Goal: Transaction & Acquisition: Download file/media

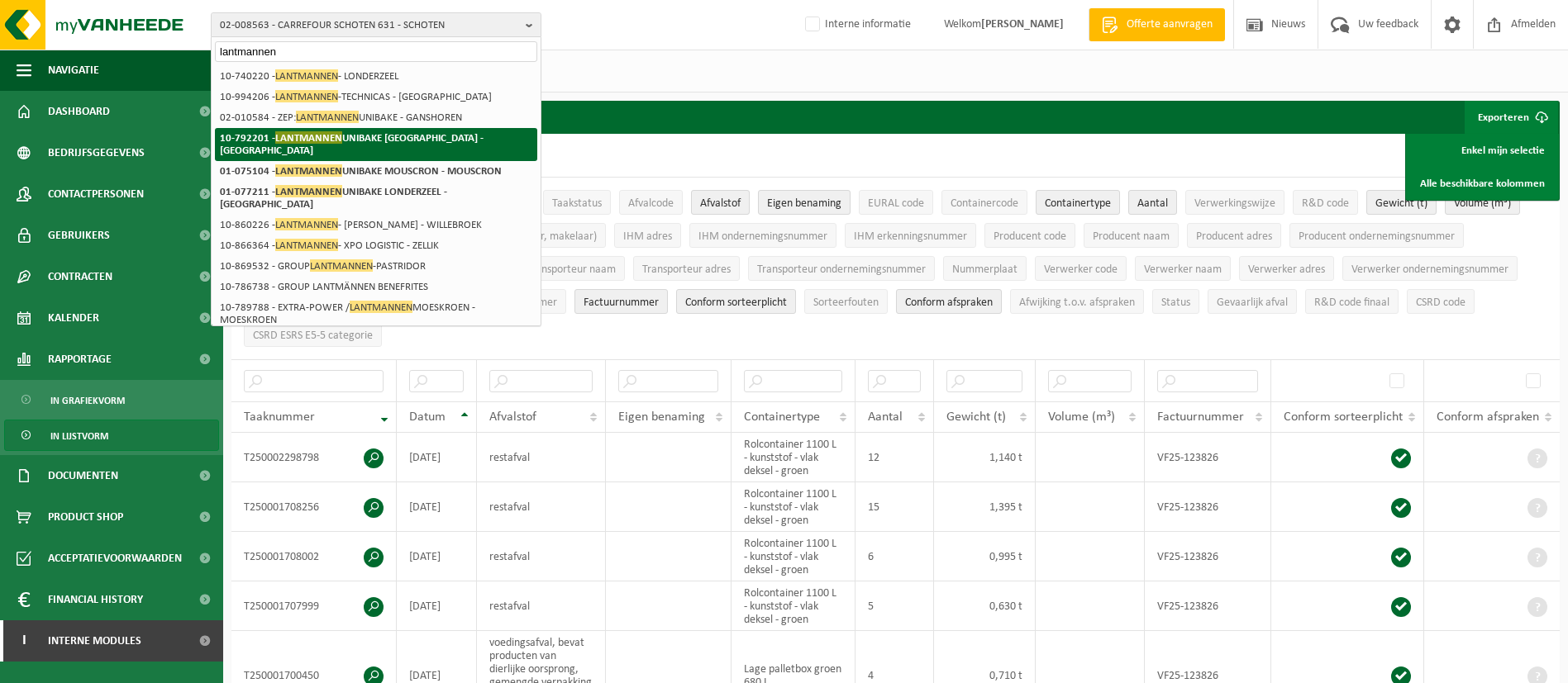
type input "lantmannen"
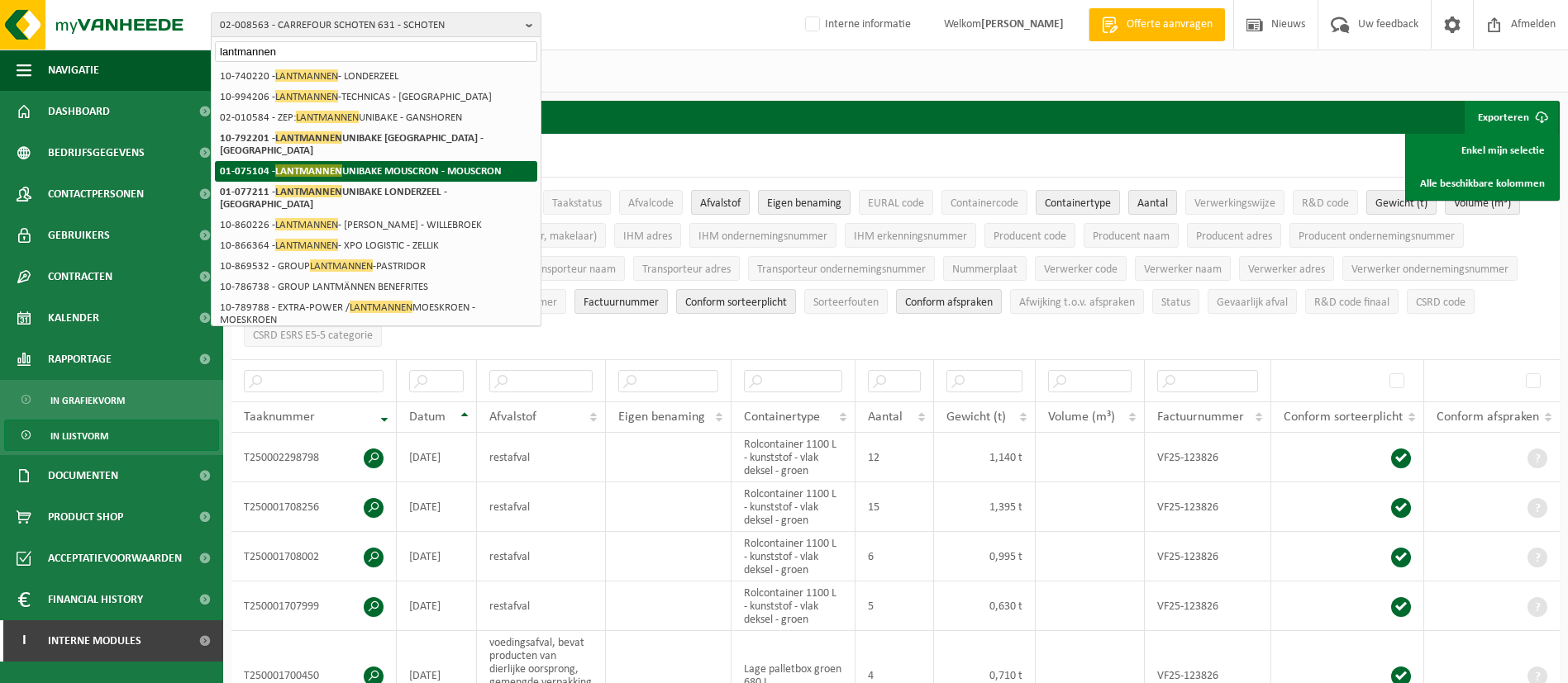
click at [451, 164] on strong "01-075104 - LANTMANNEN UNIBAKE MOUSCRON - MOUSCRON" at bounding box center [361, 170] width 282 height 13
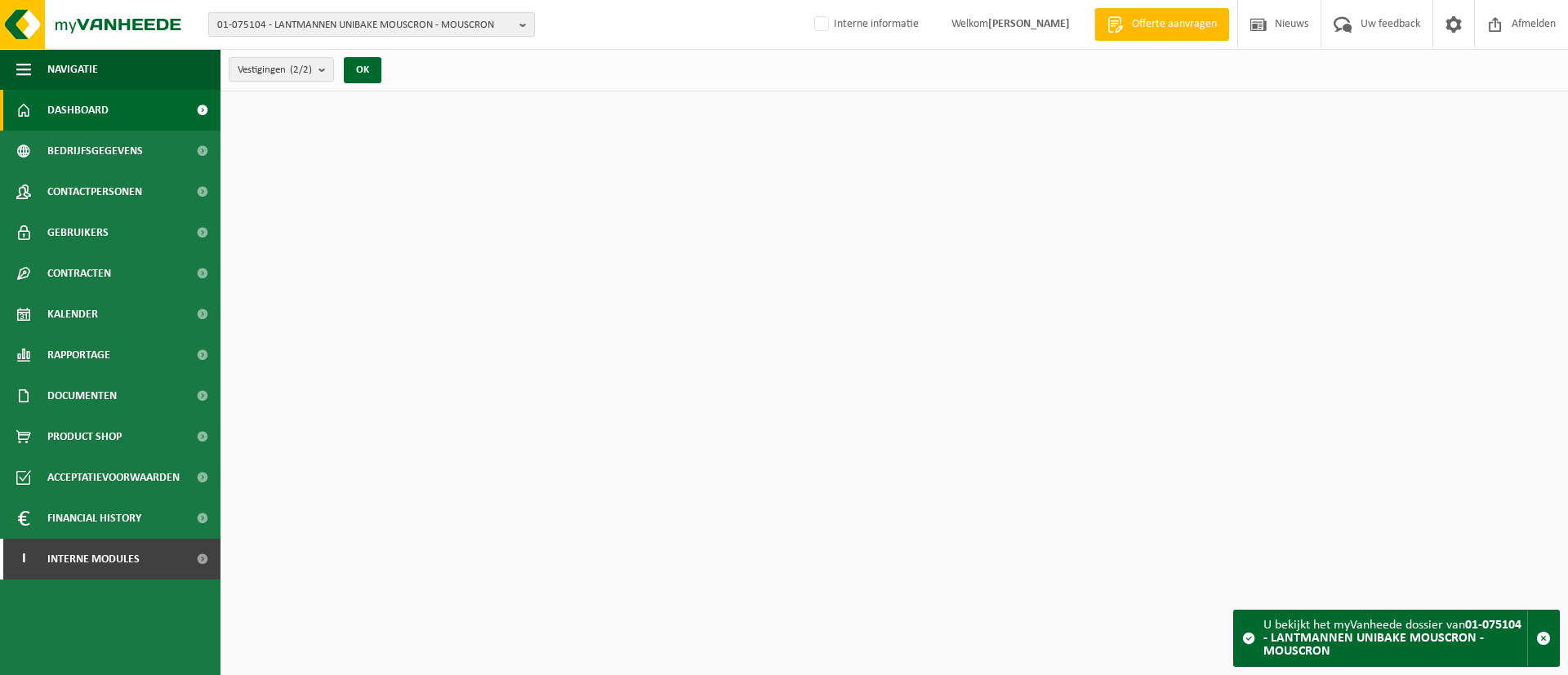
click at [467, 27] on span "01-075104 - LANTMANNEN UNIBAKE MOUSCRON - MOUSCRON" at bounding box center [365, 26] width 295 height 25
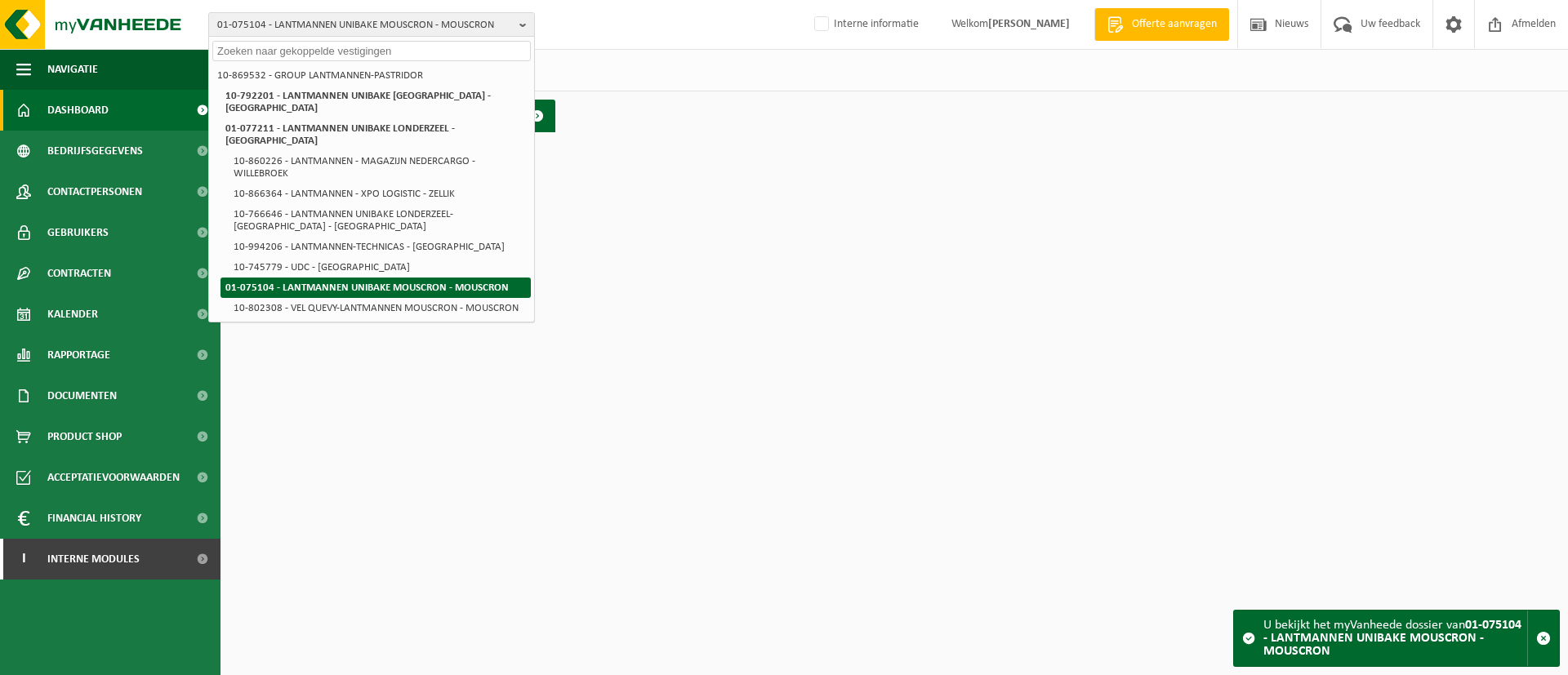
click at [414, 277] on li "01-075104 - LANTMANNEN UNIBAKE MOUSCRON - MOUSCRON" at bounding box center [375, 287] width 310 height 20
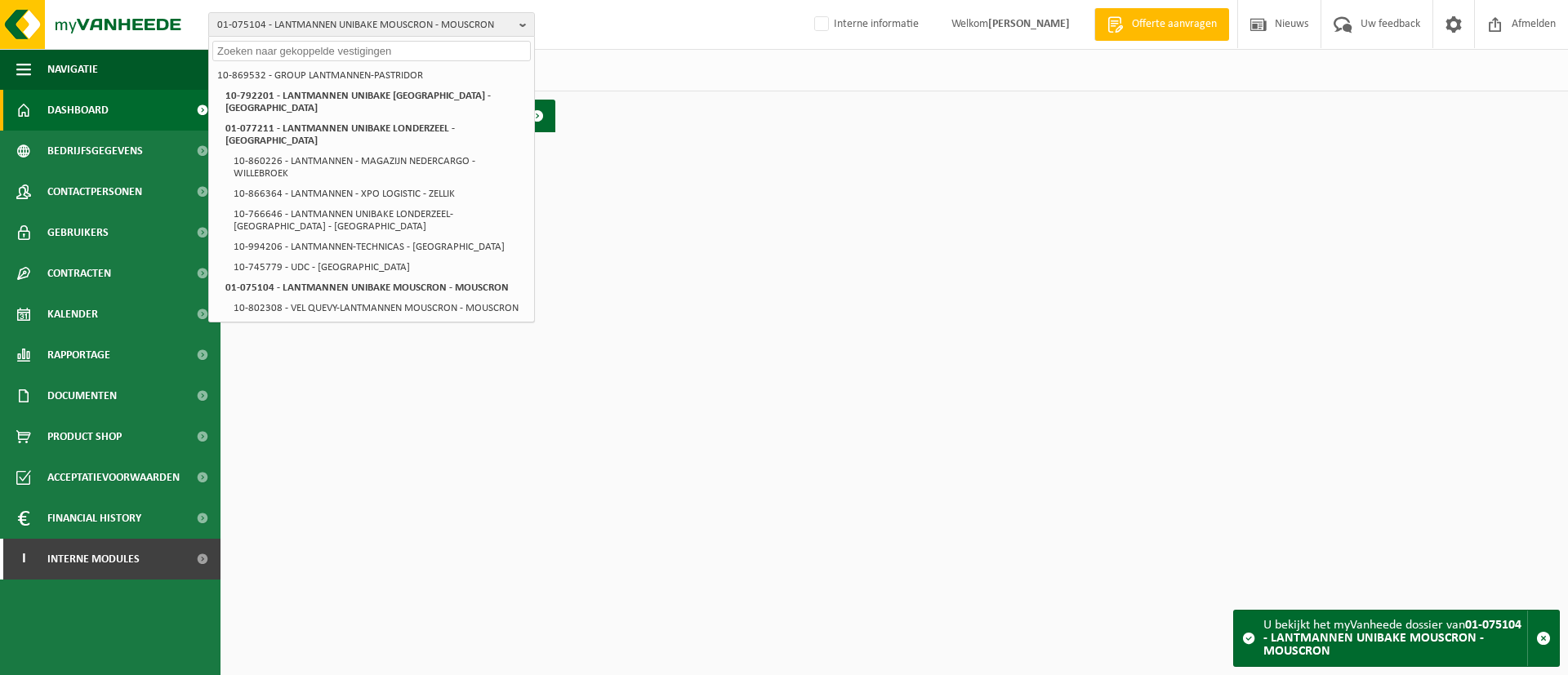
click at [620, 99] on div "Dashboard verborgen Toon" at bounding box center [894, 115] width 1339 height 49
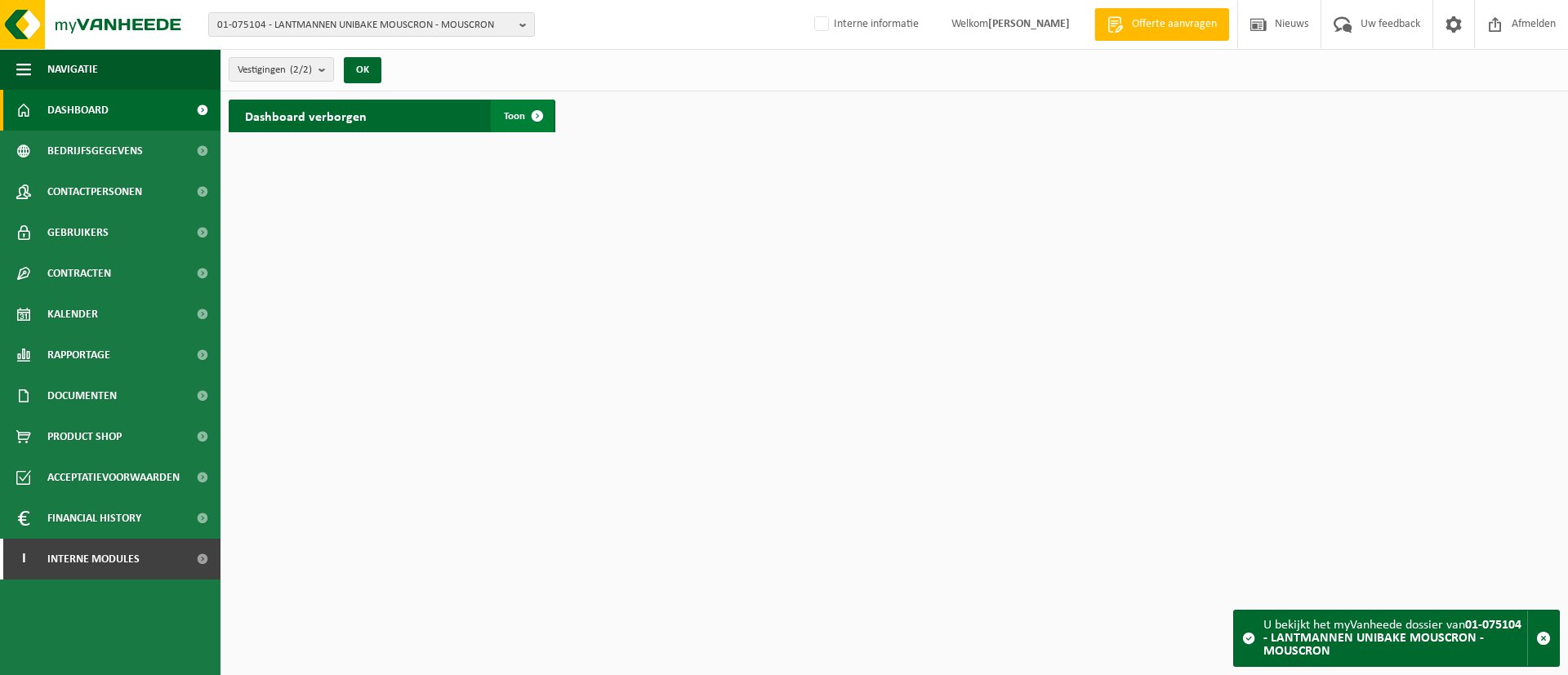
click at [533, 122] on span at bounding box center [537, 115] width 32 height 32
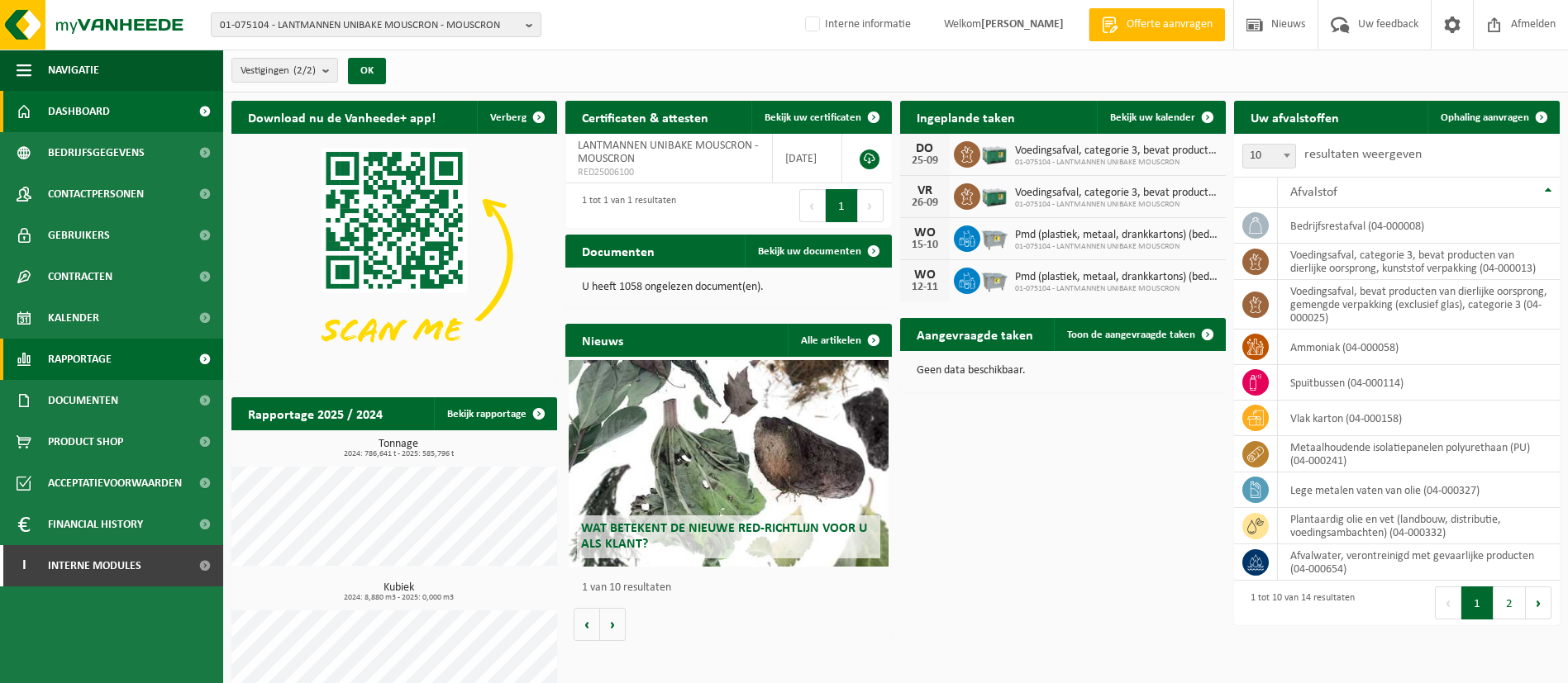
click at [118, 361] on link "Rapportage" at bounding box center [111, 359] width 223 height 41
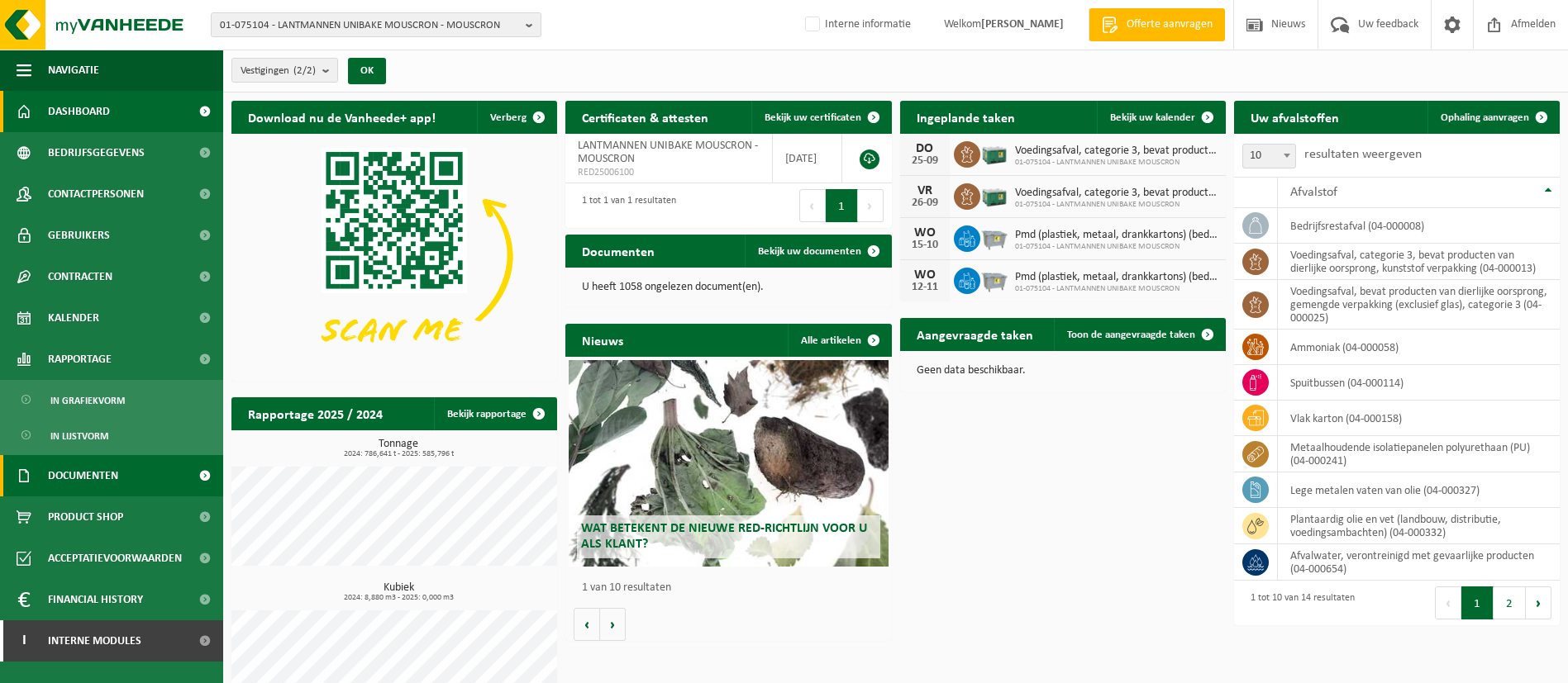
drag, startPoint x: 111, startPoint y: 466, endPoint x: 108, endPoint y: 475, distance: 9.5
click at [111, 467] on span "Documenten" at bounding box center [83, 476] width 70 height 41
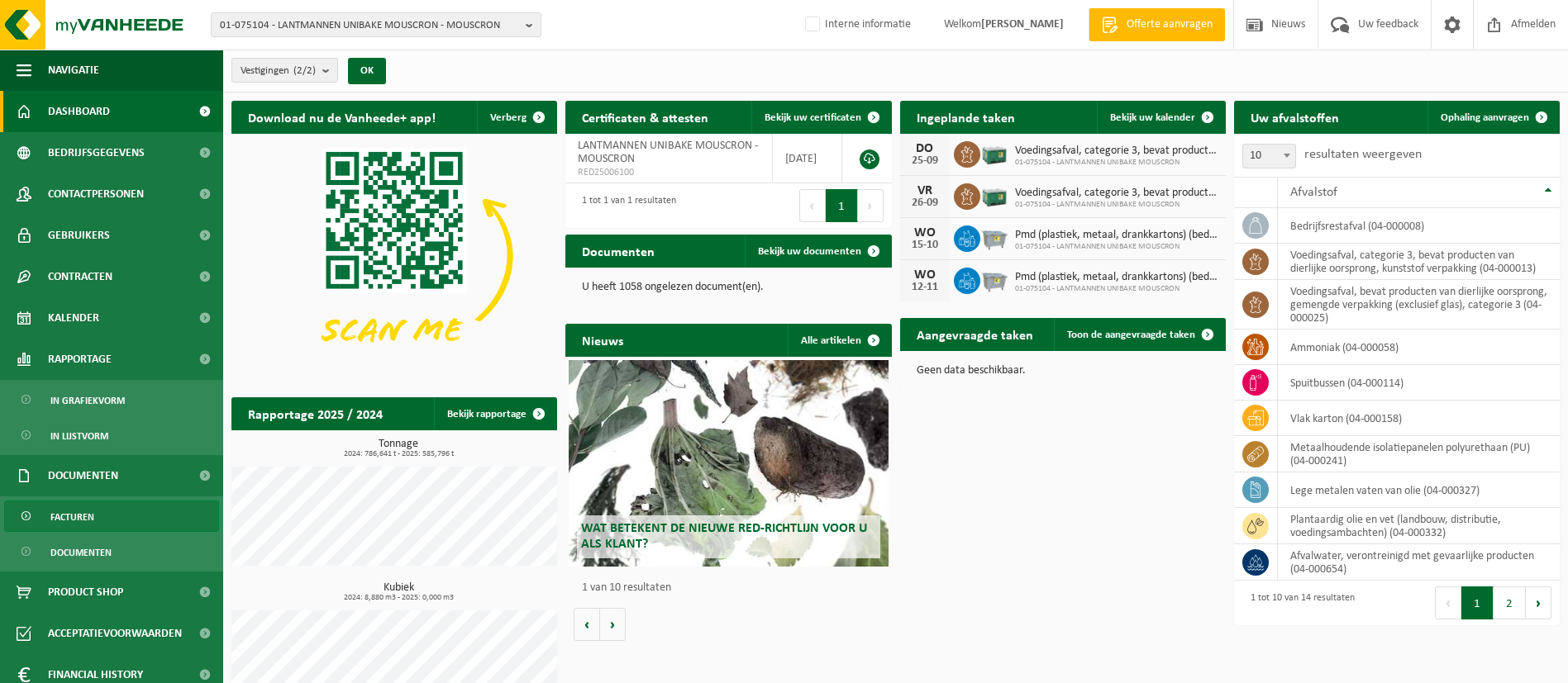
click at [95, 509] on link "Facturen" at bounding box center [111, 516] width 215 height 32
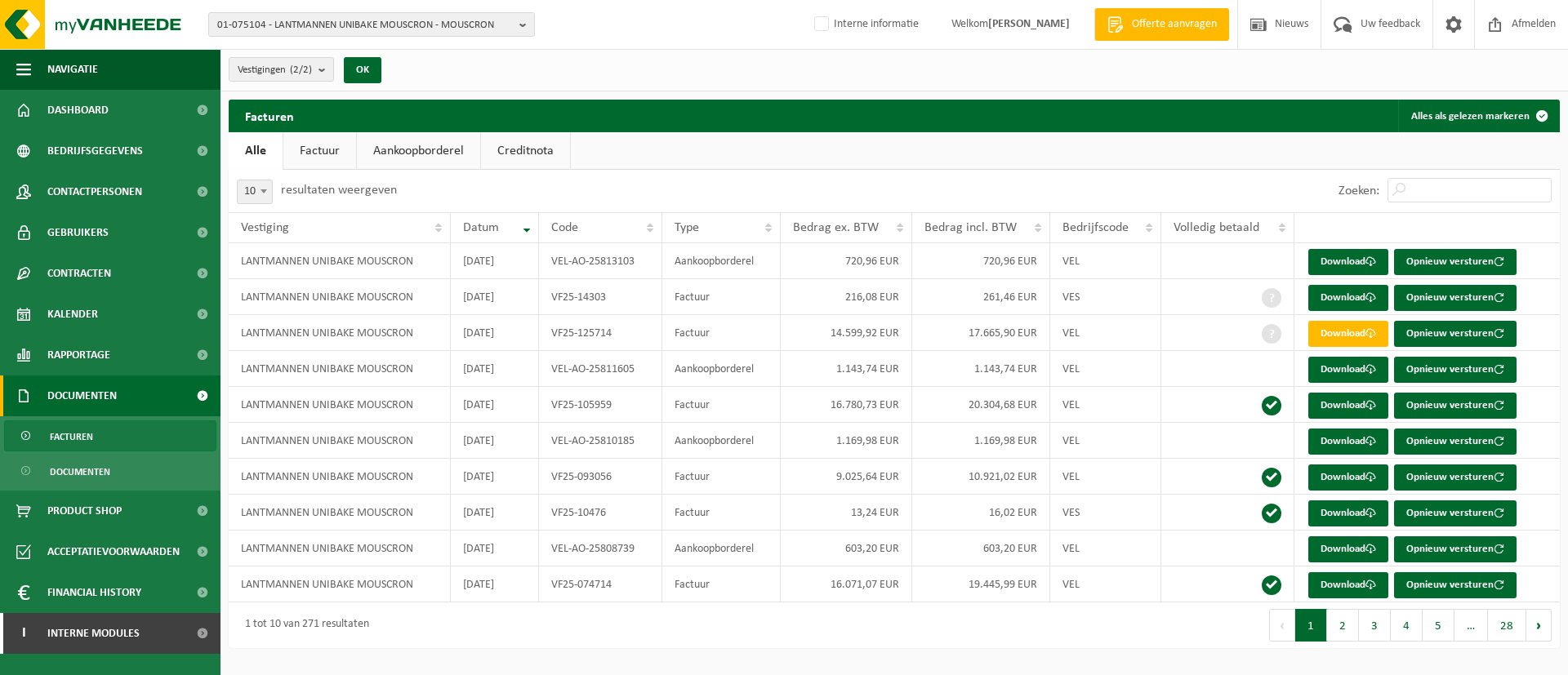
click at [316, 150] on link "Factuur" at bounding box center [319, 151] width 72 height 37
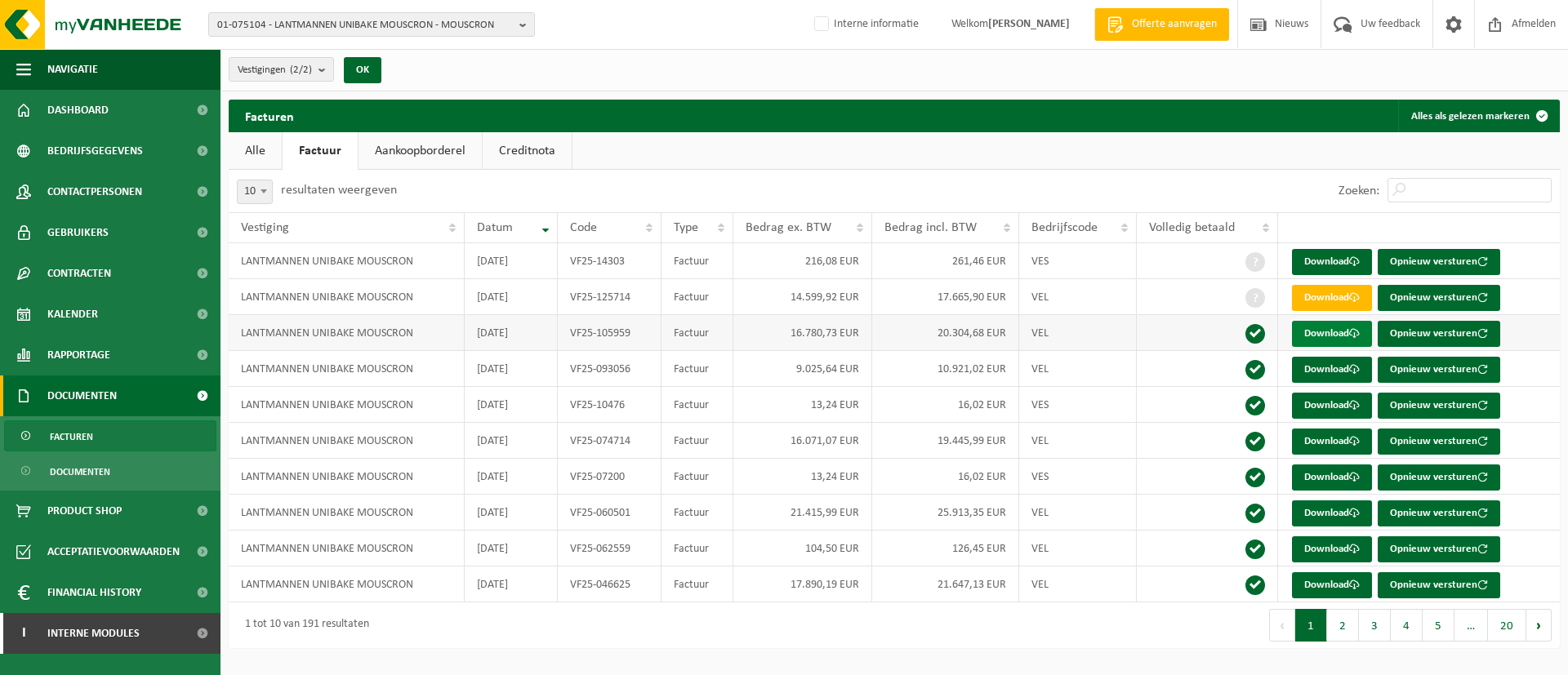
click at [1308, 333] on link "Download" at bounding box center [1332, 334] width 80 height 26
click at [1306, 329] on link "Download" at bounding box center [1332, 334] width 80 height 26
click at [1324, 369] on link "Download" at bounding box center [1332, 369] width 80 height 26
click at [98, 358] on span "Rapportage" at bounding box center [79, 355] width 63 height 41
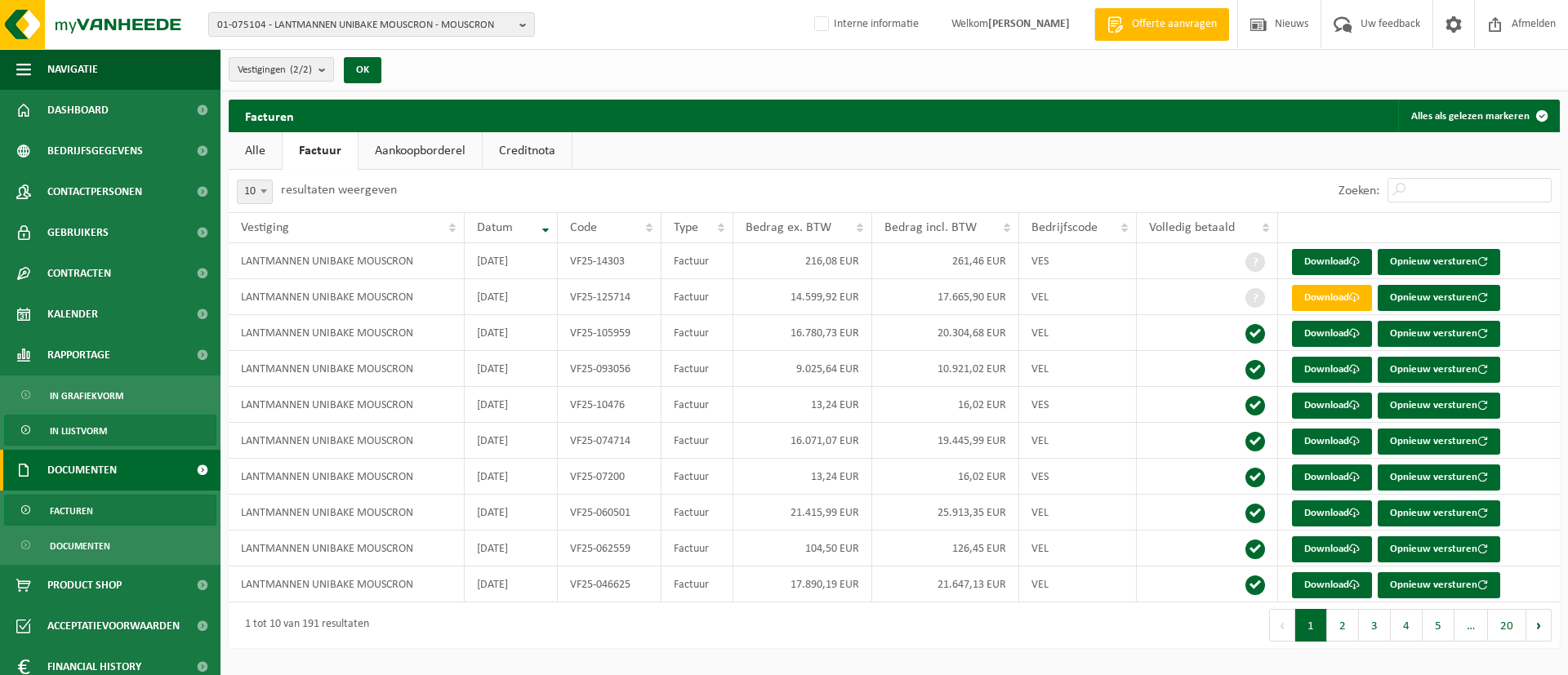
click at [96, 430] on span "In lijstvorm" at bounding box center [78, 431] width 57 height 31
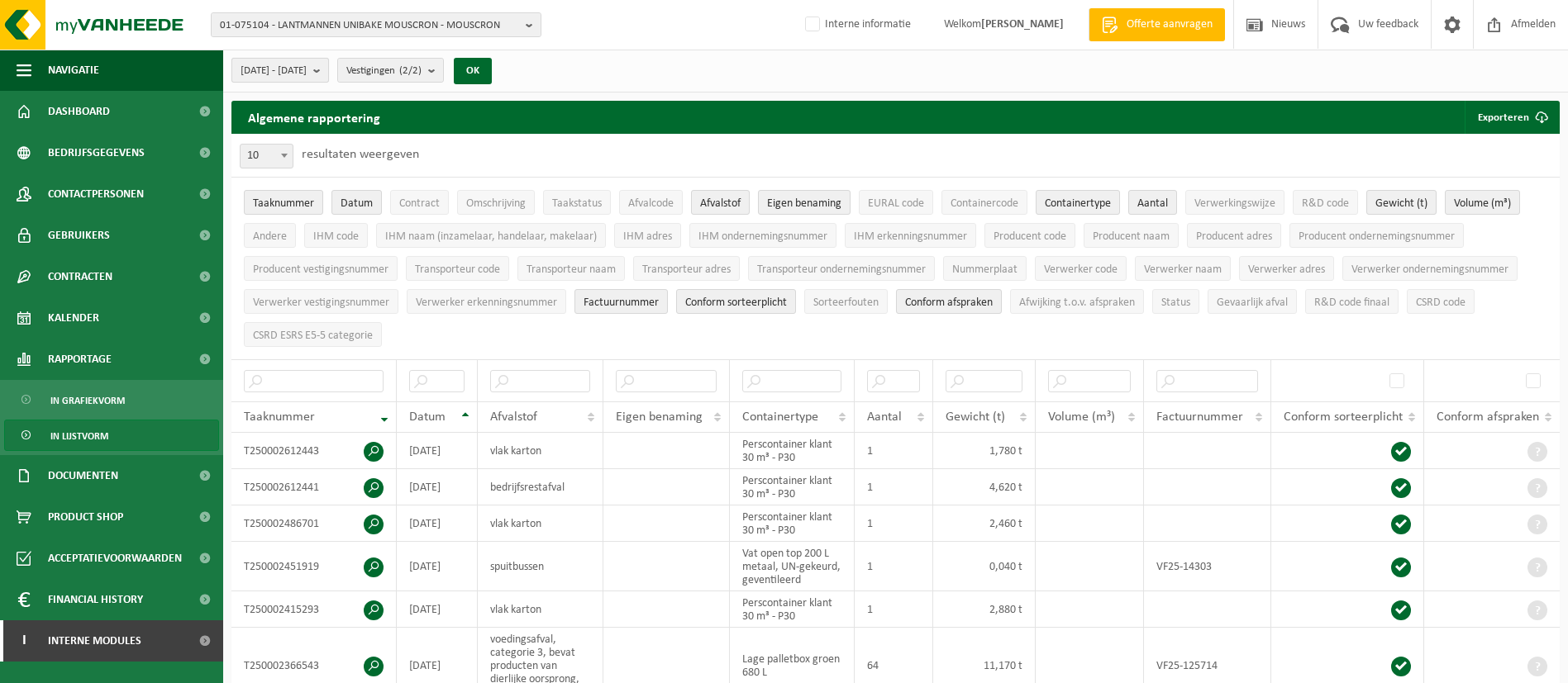
click at [328, 66] on b "submit" at bounding box center [320, 70] width 14 height 23
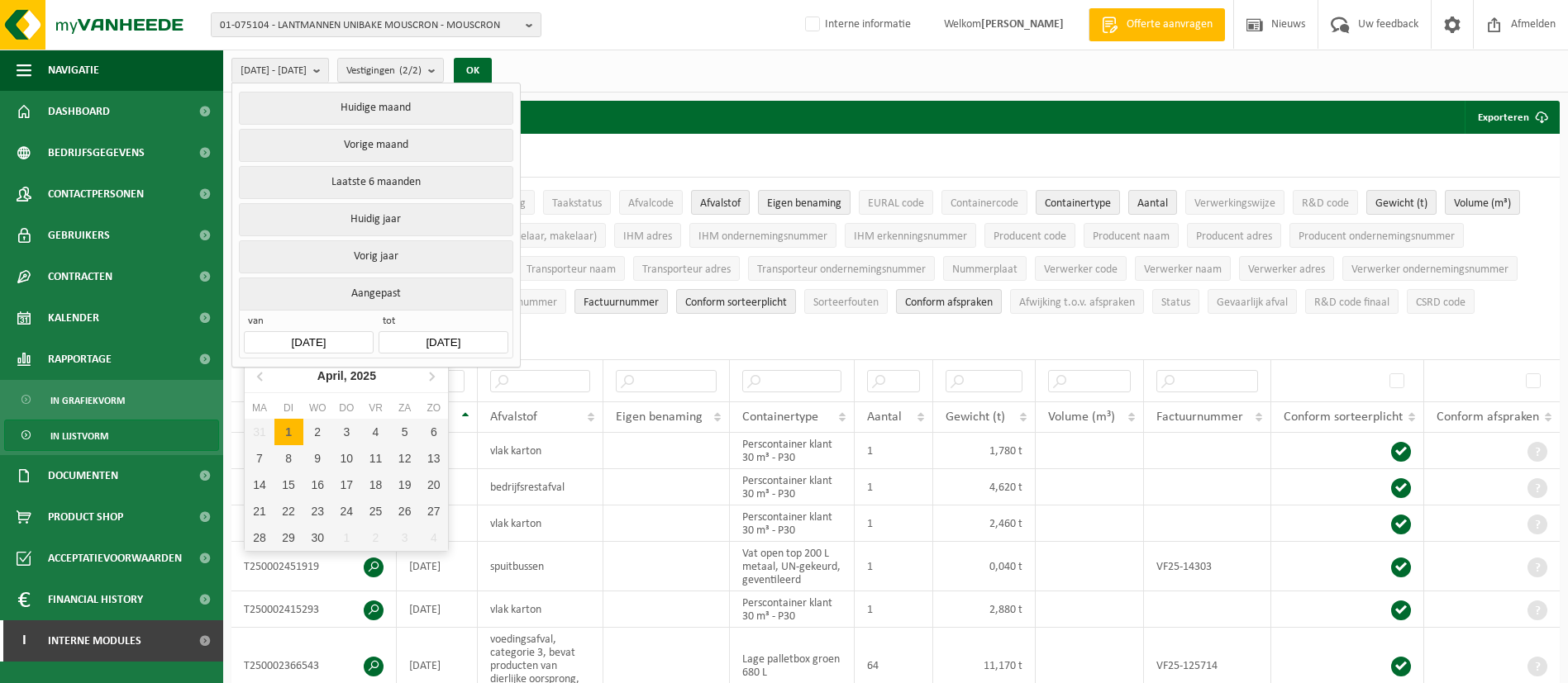
click at [342, 334] on input "[DATE]" at bounding box center [309, 342] width 129 height 22
click at [387, 210] on button "Huidig jaar" at bounding box center [376, 220] width 274 height 33
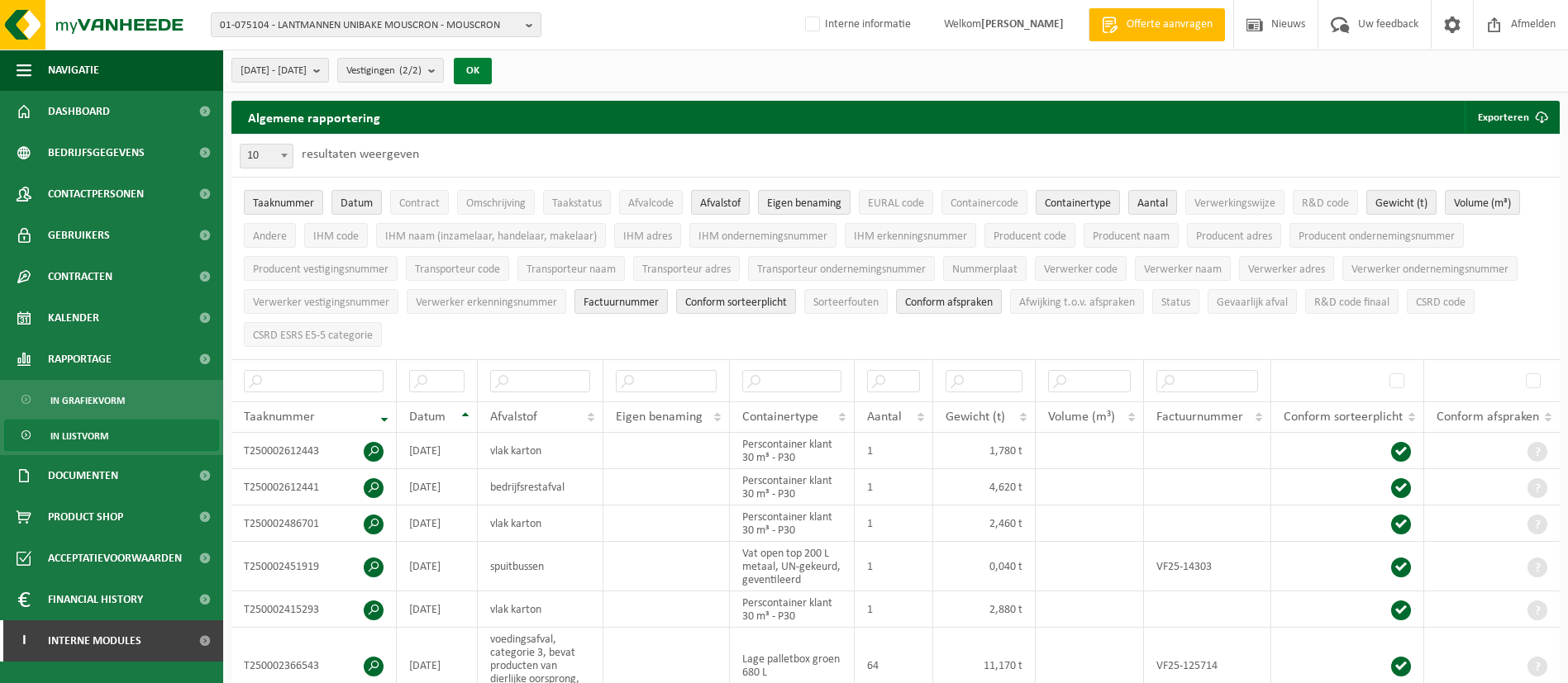
click at [492, 66] on button "OK" at bounding box center [472, 70] width 38 height 26
click at [307, 76] on span "[DATE] - [DATE]" at bounding box center [273, 71] width 67 height 25
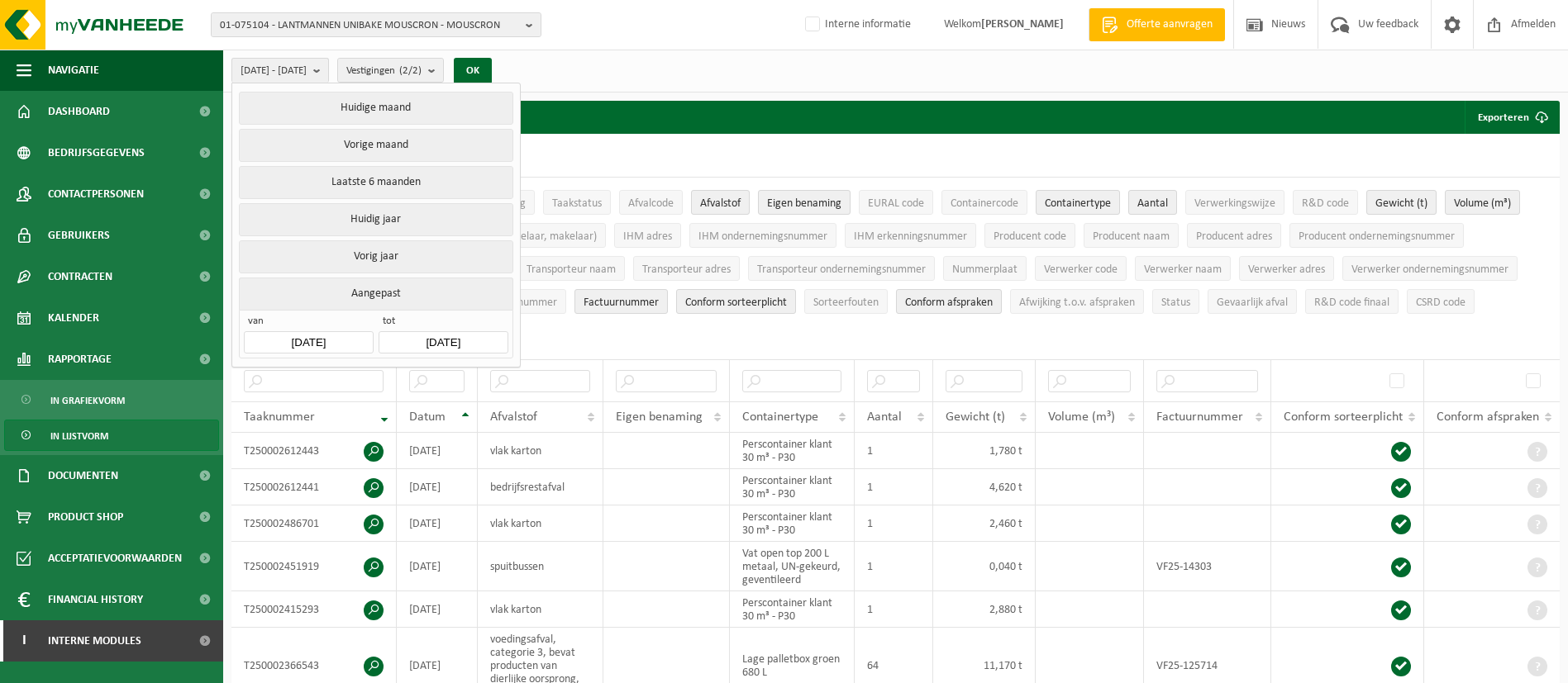
click at [458, 338] on input "[DATE]" at bounding box center [443, 342] width 129 height 22
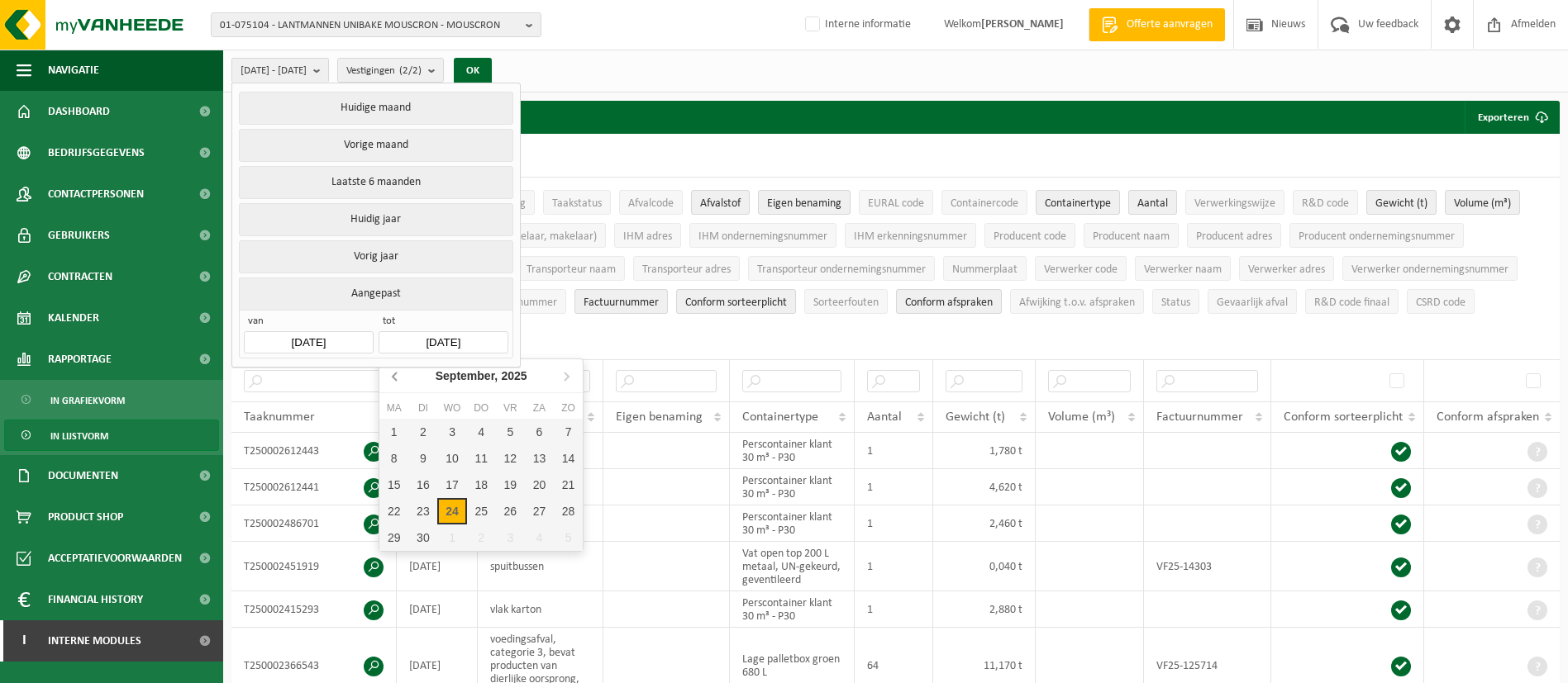
click at [399, 378] on icon at bounding box center [396, 375] width 26 height 26
click at [561, 538] on div "31" at bounding box center [568, 537] width 29 height 26
type input "[DATE]"
type input "2025-04-01"
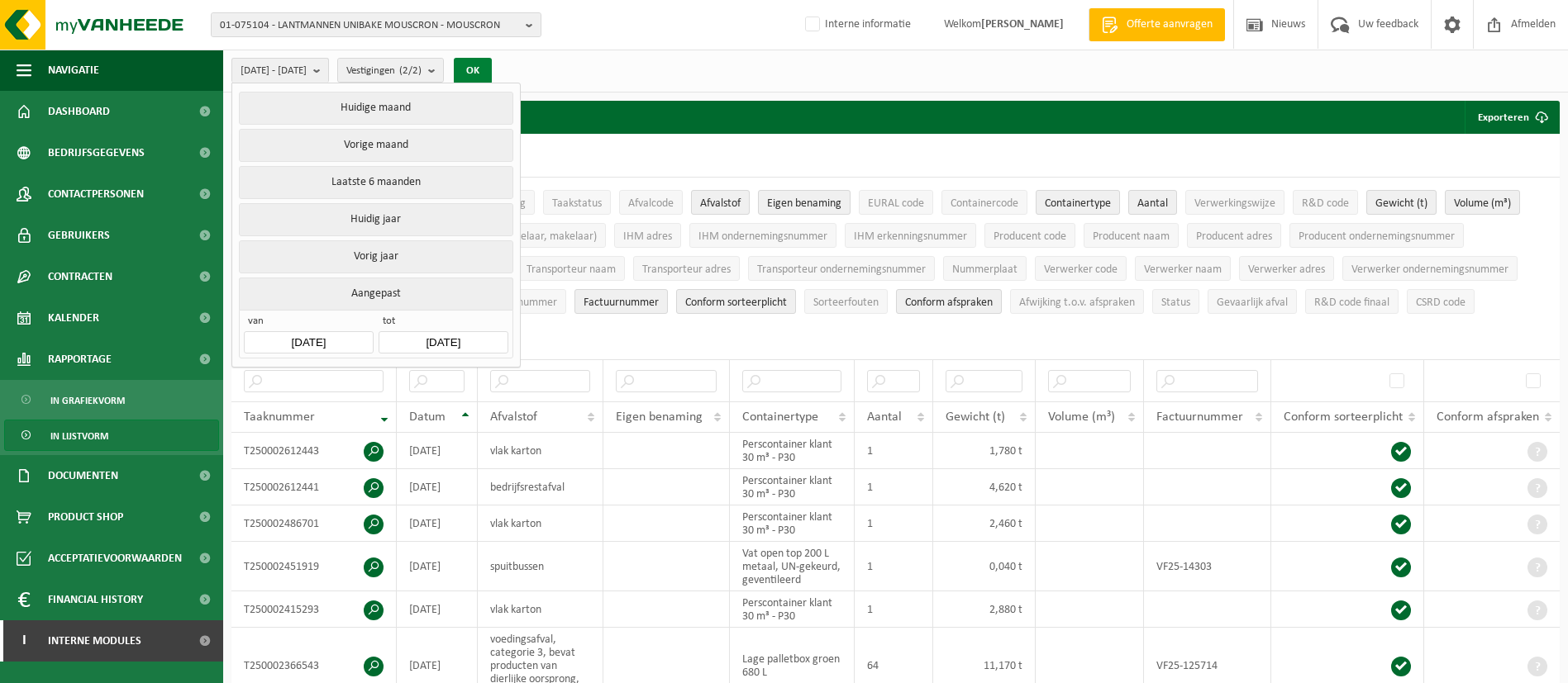
click at [492, 61] on button "OK" at bounding box center [472, 70] width 38 height 26
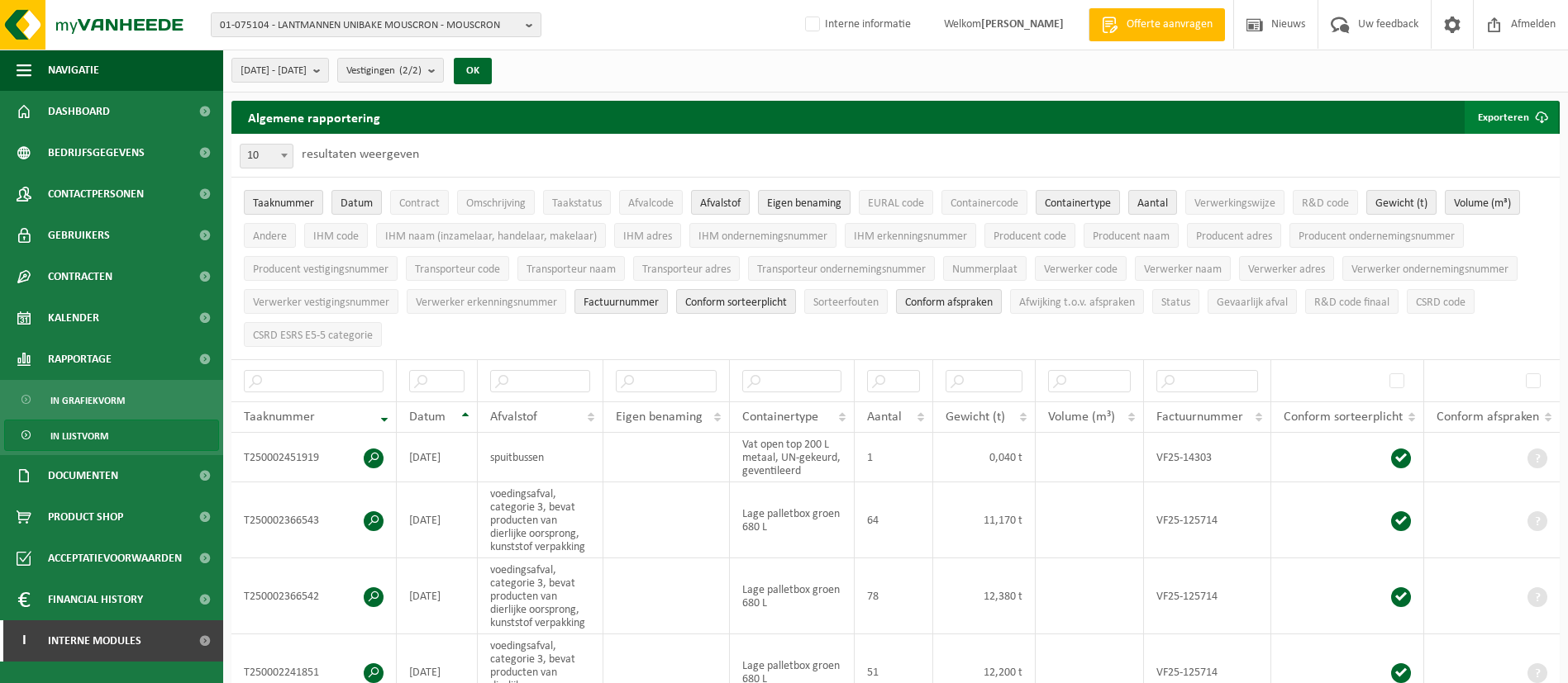
click at [1506, 115] on button "Exporteren" at bounding box center [1511, 117] width 94 height 33
click at [1459, 178] on link "Alle beschikbare kolommen" at bounding box center [1482, 183] width 150 height 33
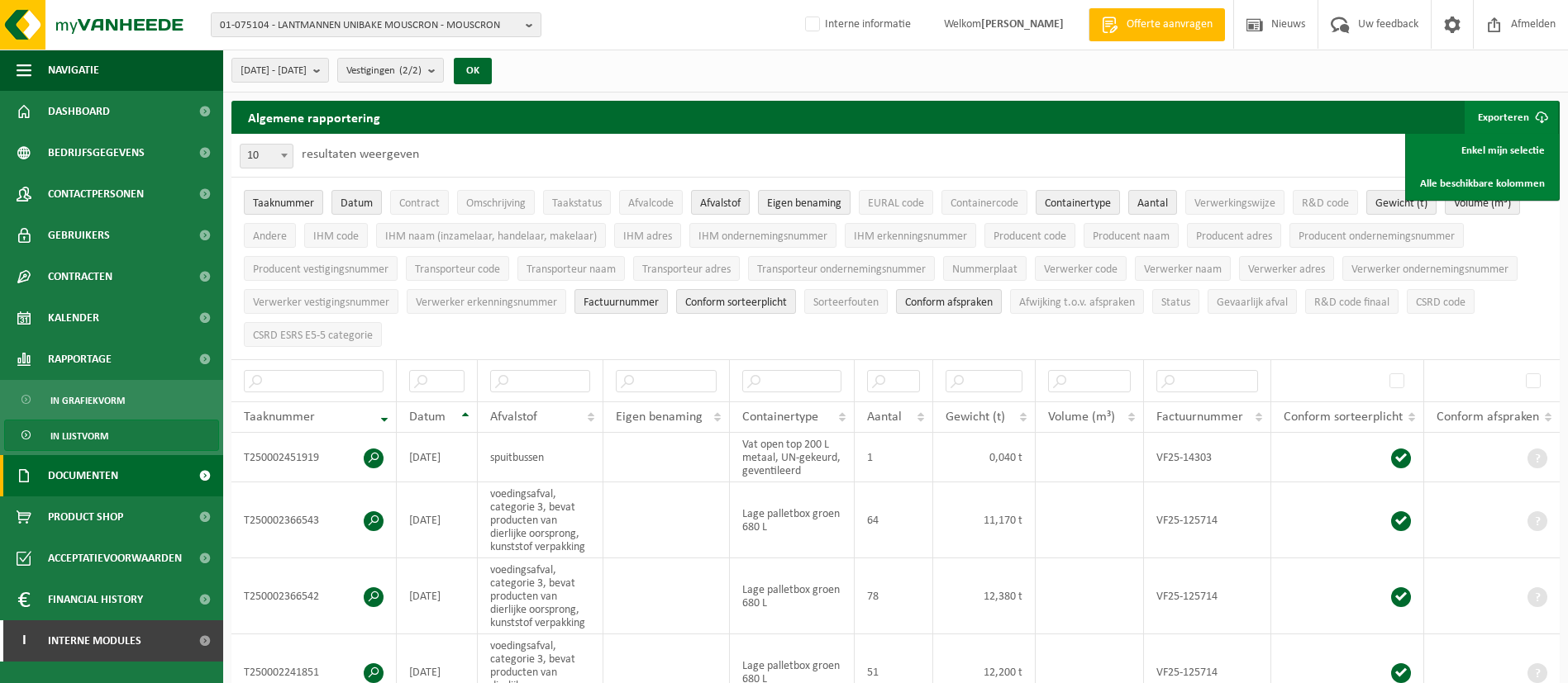
click at [83, 479] on span "Documenten" at bounding box center [83, 476] width 70 height 41
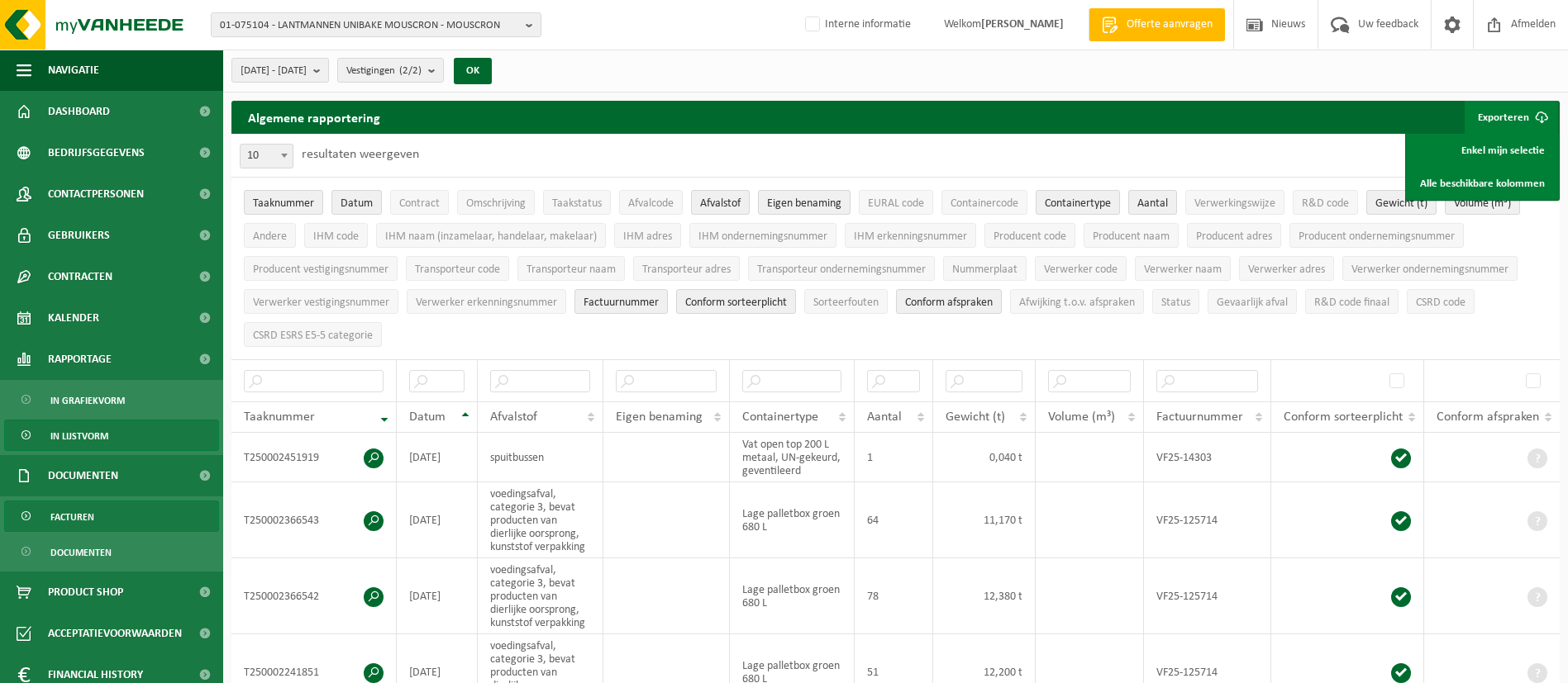
click at [91, 526] on span "Facturen" at bounding box center [71, 517] width 43 height 32
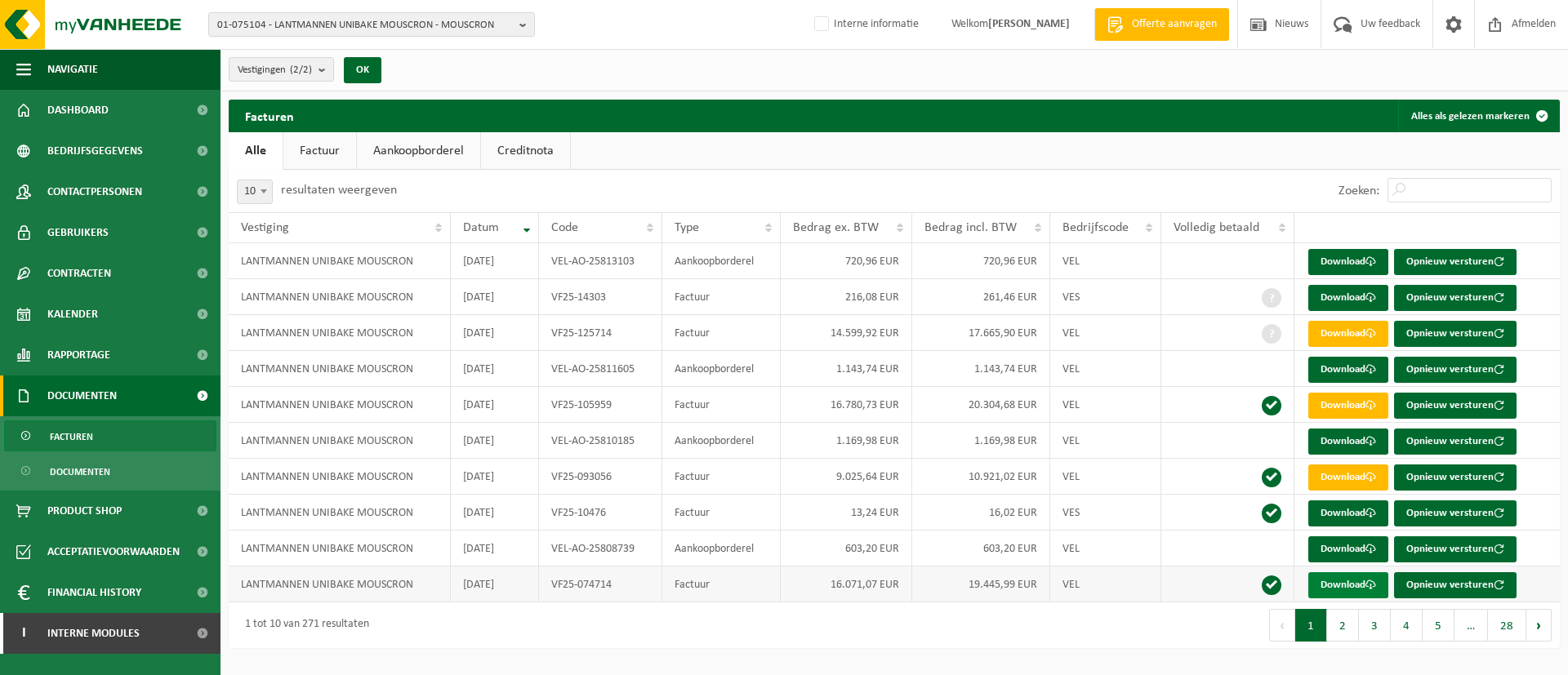
click at [1352, 575] on link "Download" at bounding box center [1348, 584] width 80 height 26
